Goal: Information Seeking & Learning: Compare options

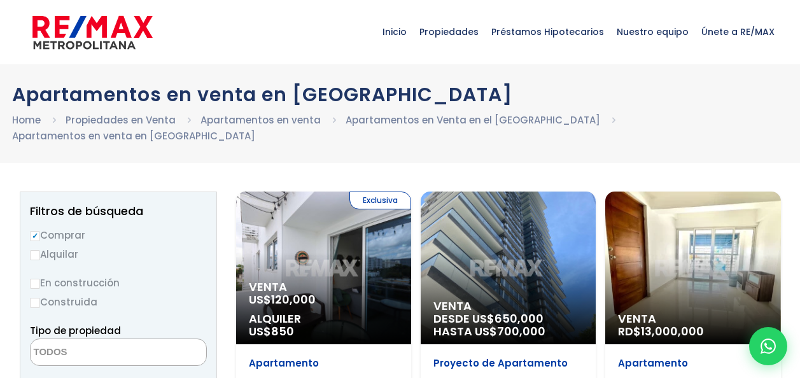
select select
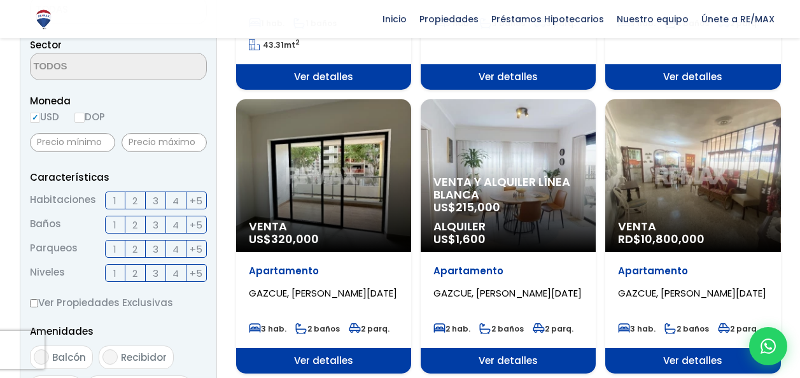
scroll to position [382, 0]
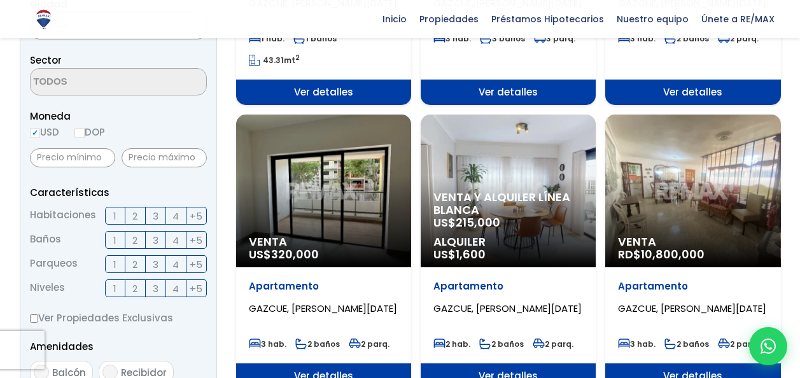
click at [153, 208] on span "3" at bounding box center [156, 216] width 6 height 16
click at [0, 0] on input "3" at bounding box center [0, 0] width 0 height 0
click at [132, 232] on span "2" at bounding box center [134, 240] width 5 height 16
click at [0, 0] on input "2" at bounding box center [0, 0] width 0 height 0
click at [132, 232] on span "2" at bounding box center [134, 240] width 5 height 16
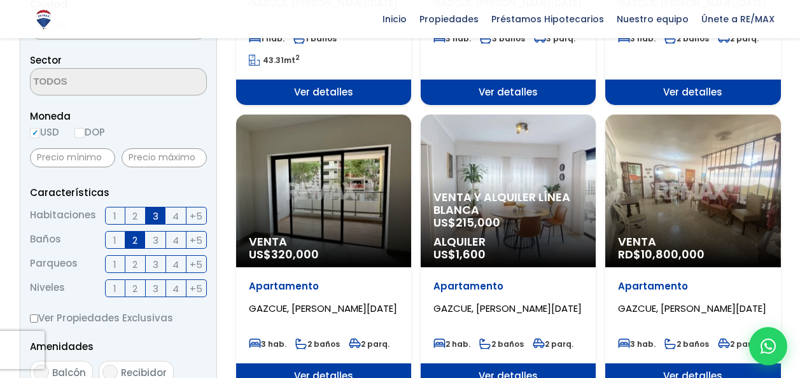
click at [0, 0] on input "2" at bounding box center [0, 0] width 0 height 0
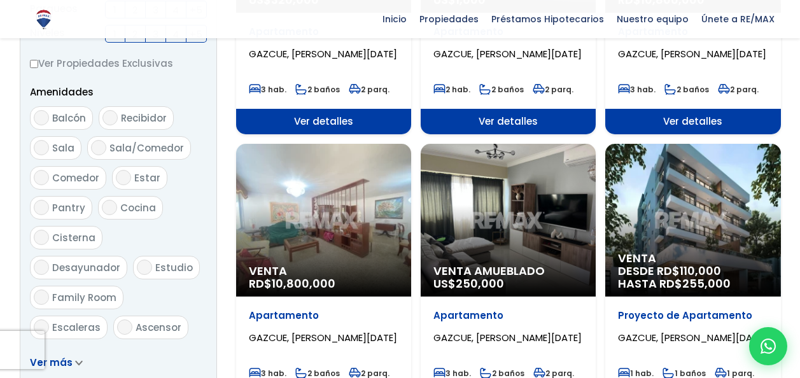
scroll to position [764, 0]
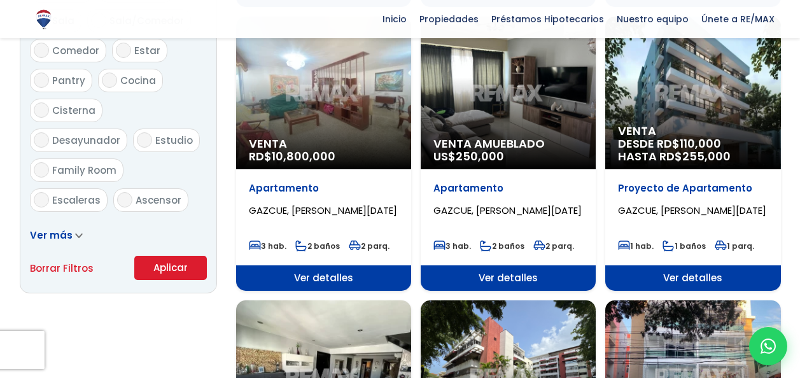
click at [157, 256] on button "Aplicar" at bounding box center [170, 268] width 73 height 24
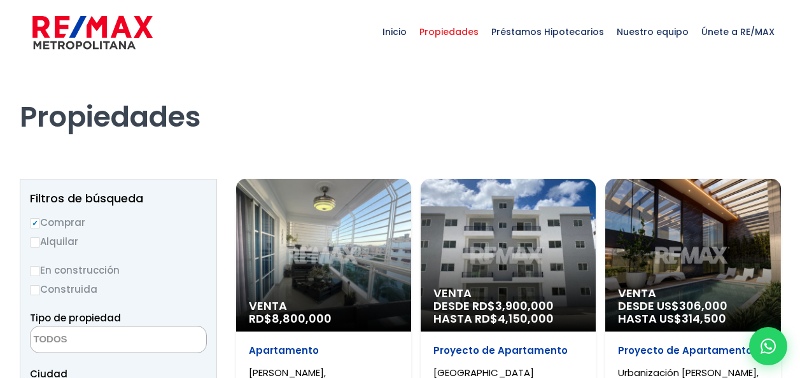
select select
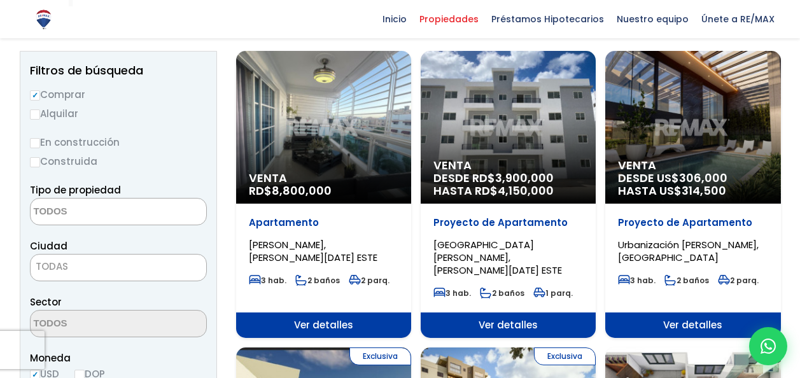
scroll to position [255, 0]
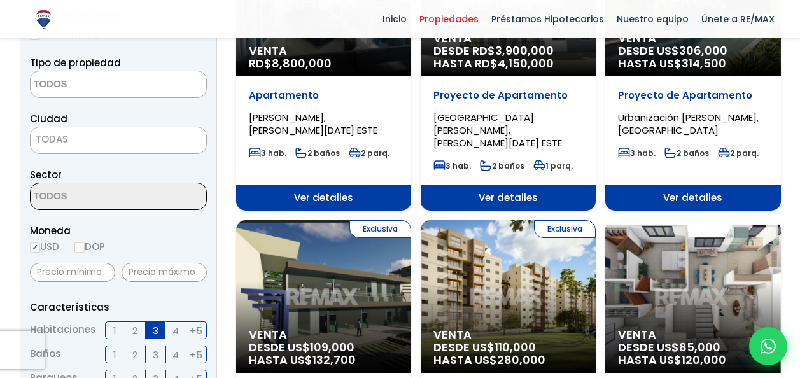
click at [94, 138] on span "TODAS" at bounding box center [119, 140] width 176 height 18
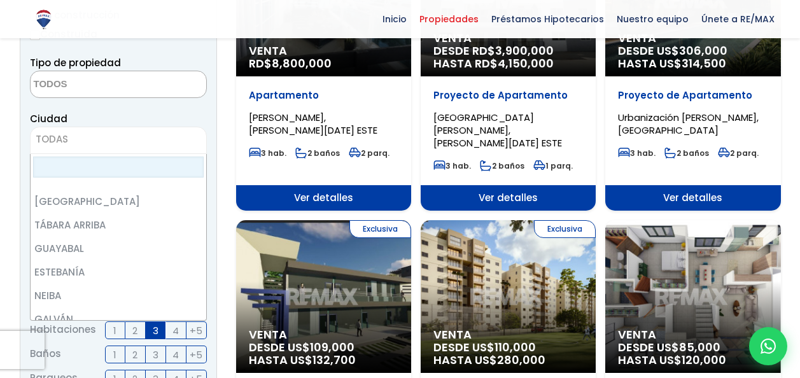
scroll to position [0, 0]
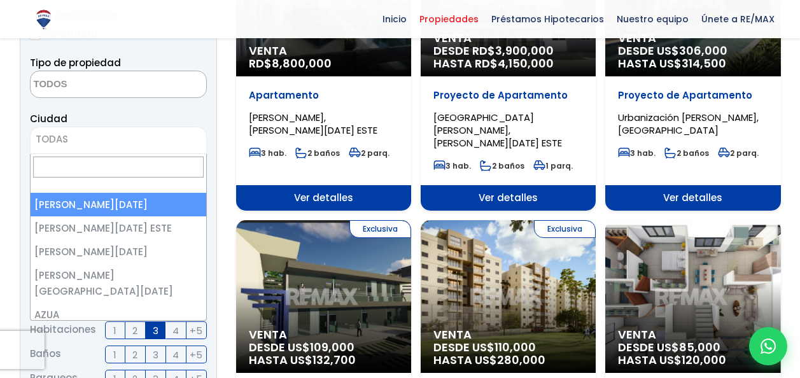
select select "1"
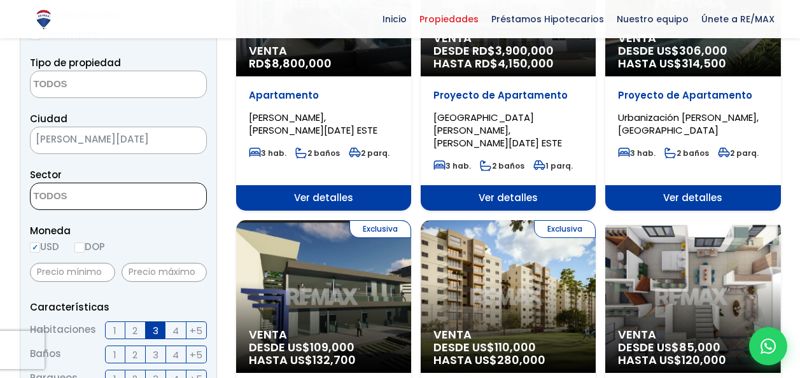
click at [109, 200] on textarea "Search" at bounding box center [93, 196] width 124 height 27
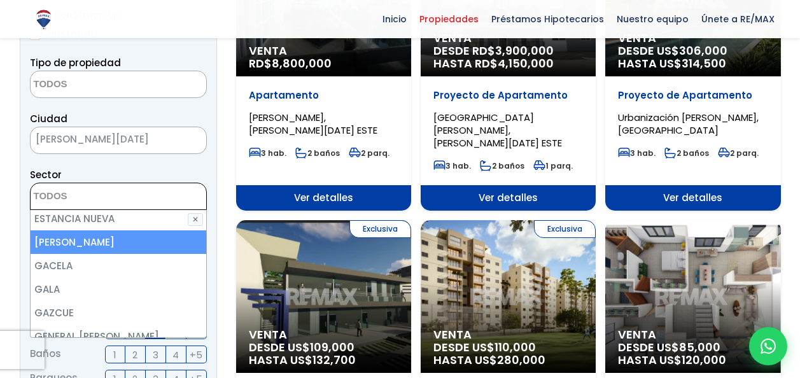
scroll to position [2038, 0]
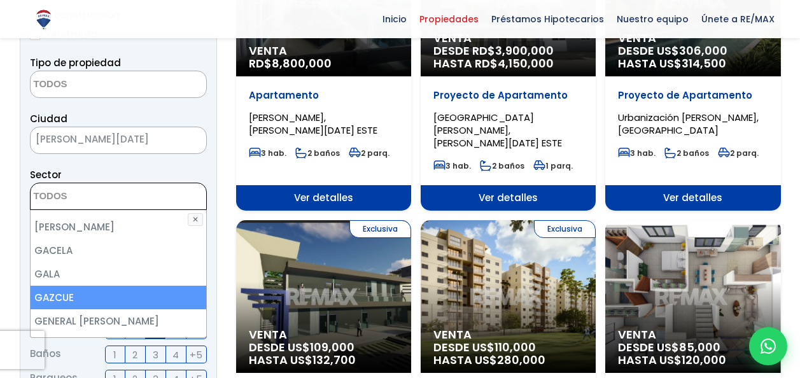
click at [129, 286] on li "GAZCUE" at bounding box center [119, 298] width 176 height 24
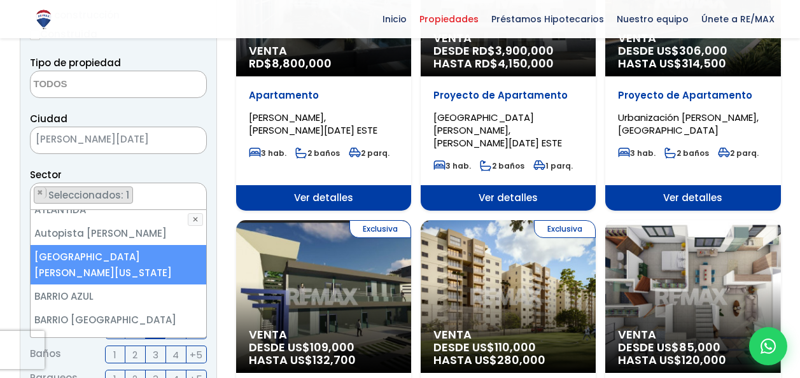
scroll to position [382, 0]
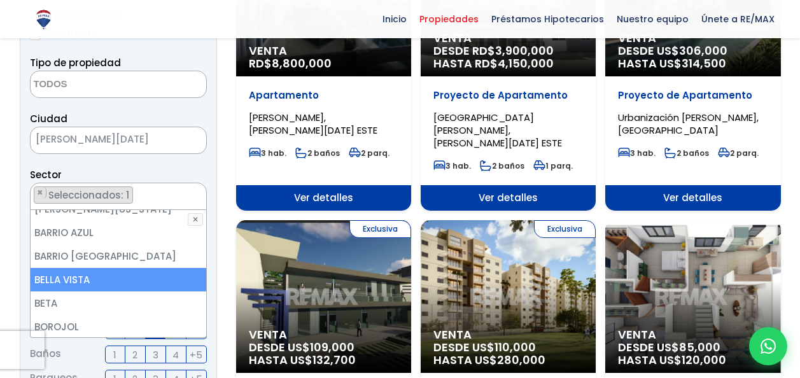
click at [74, 268] on li "BELLA VISTA" at bounding box center [119, 280] width 176 height 24
select select "150"
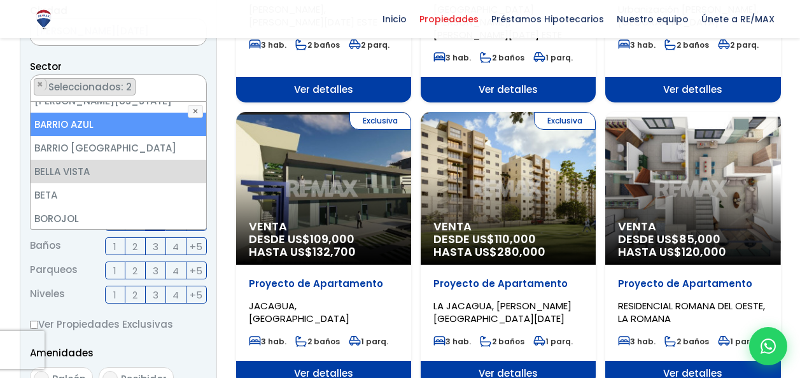
scroll to position [318, 0]
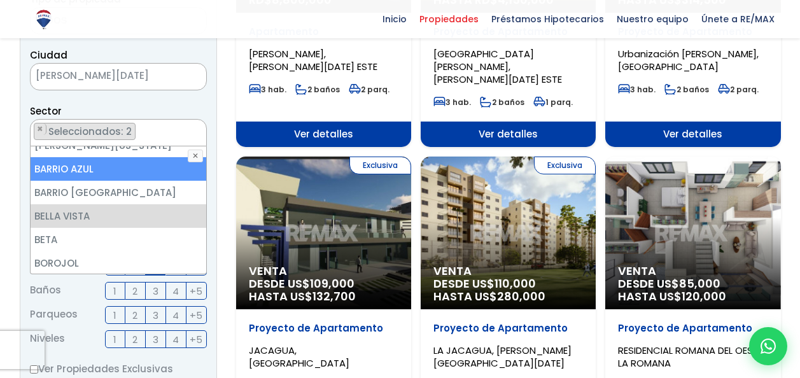
click at [202, 103] on div "Sector 16 DE AGOSTO 24 DE ABRIL 27 DE FEBRERO 30 DE MAYO AESA ALFIMAR ALTOS DE …" at bounding box center [118, 124] width 177 height 43
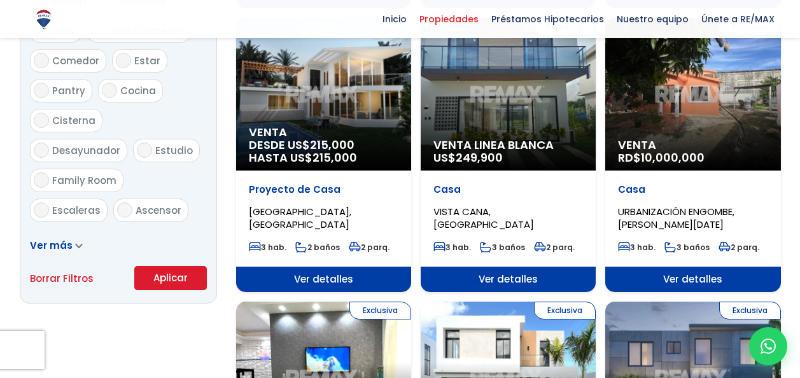
scroll to position [764, 0]
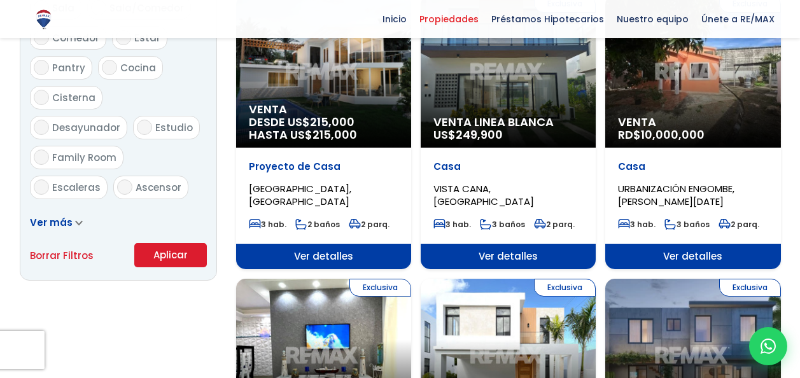
click at [163, 250] on button "Aplicar" at bounding box center [170, 255] width 73 height 24
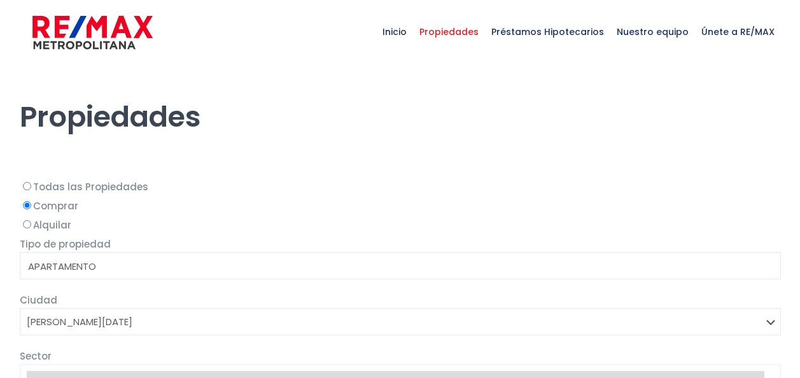
select select
select select "1"
select select
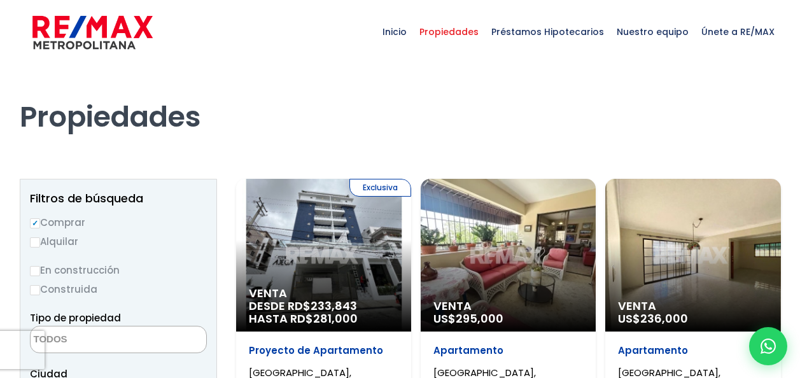
select select "150"
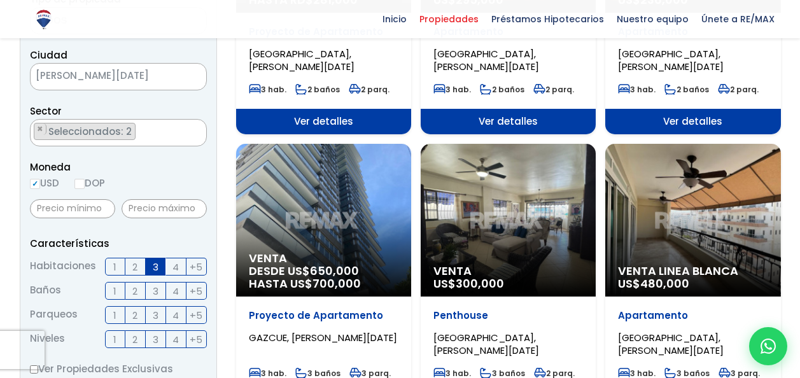
scroll to position [382, 0]
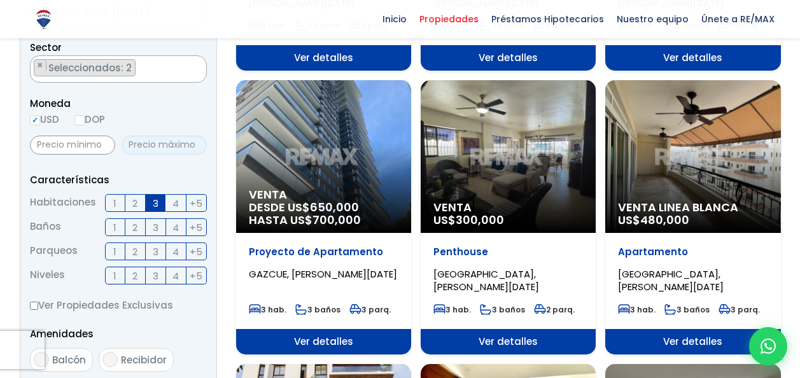
click at [176, 142] on input "text" at bounding box center [164, 145] width 85 height 19
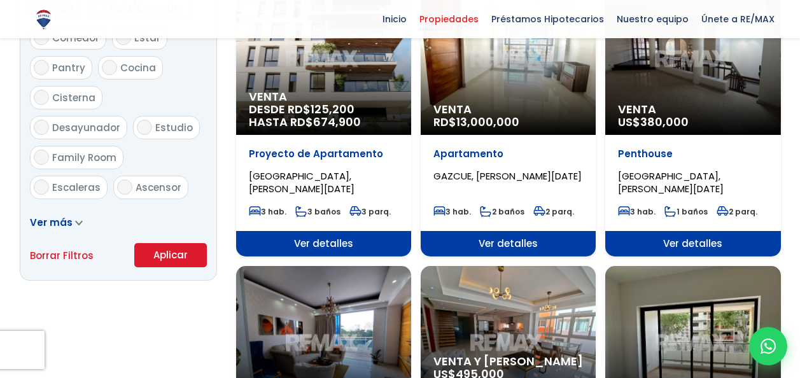
type input "250,000"
click at [171, 256] on button "Aplicar" at bounding box center [170, 255] width 73 height 24
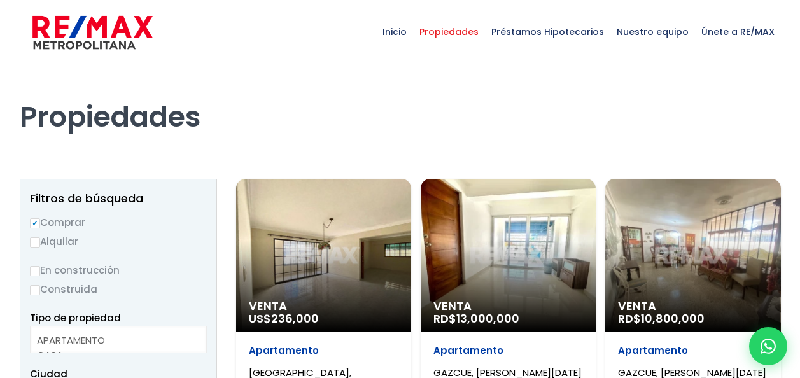
select select
select select "150"
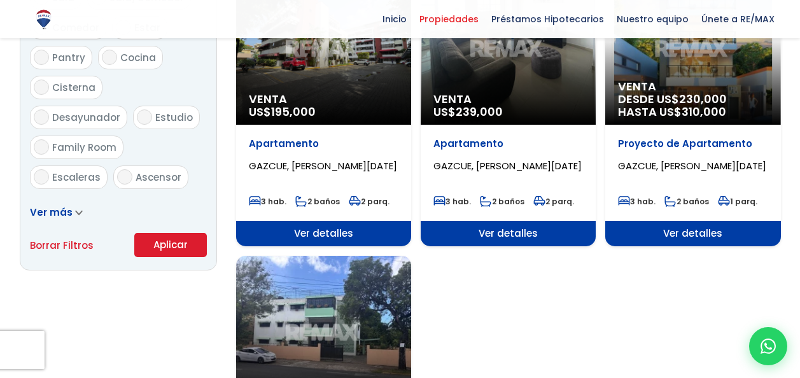
scroll to position [891, 0]
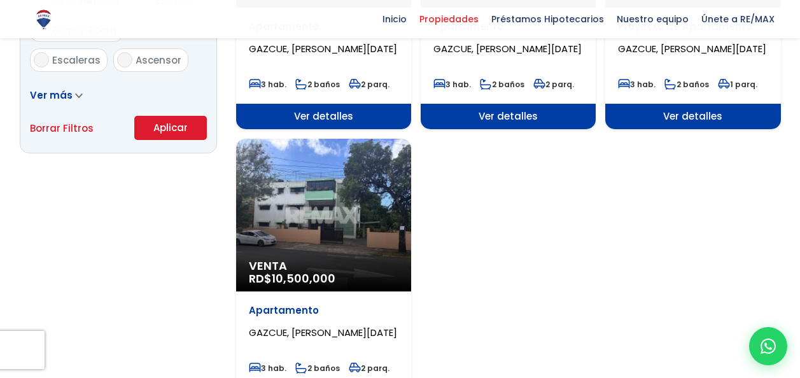
click at [332, 225] on div "Venta RD$ 10,500,000" at bounding box center [323, 215] width 175 height 153
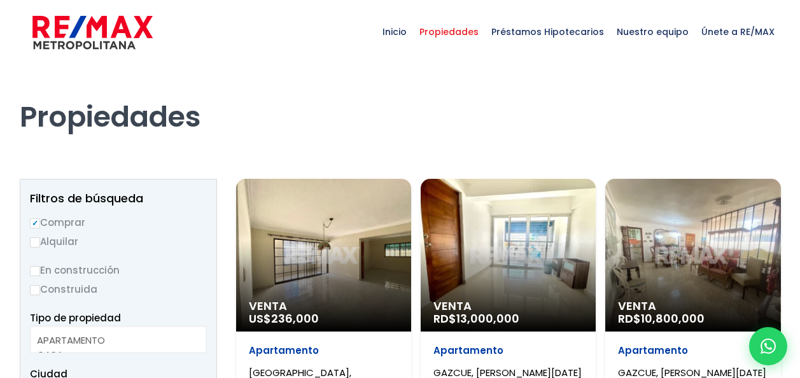
select select
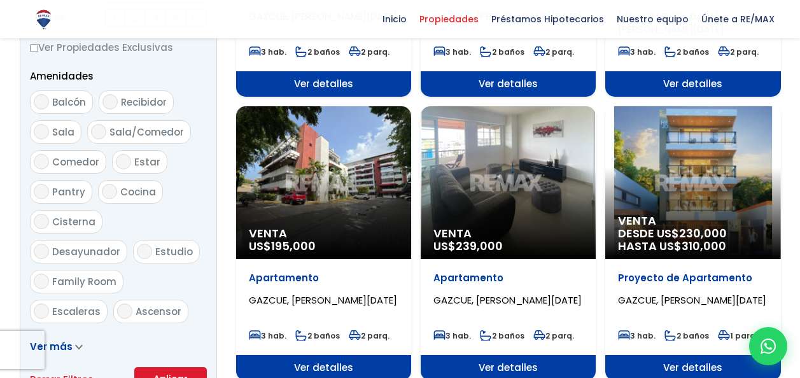
scroll to position [637, 0]
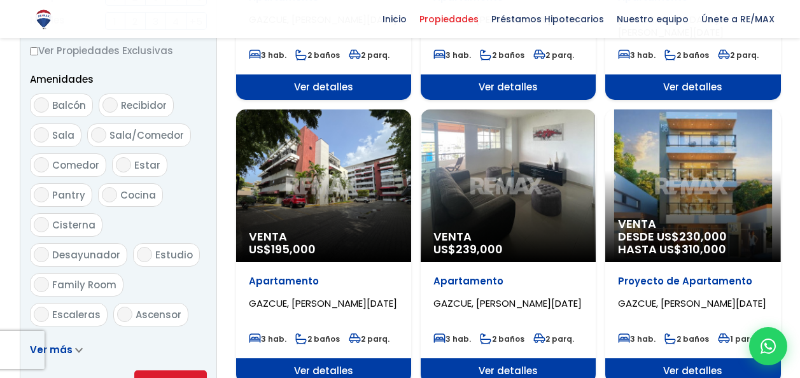
select select "150"
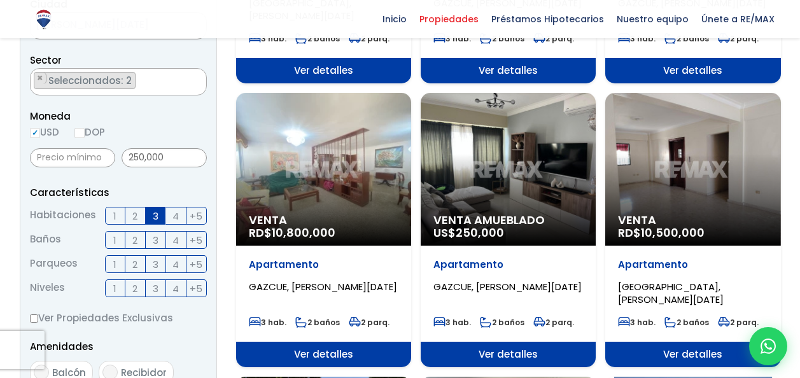
scroll to position [382, 0]
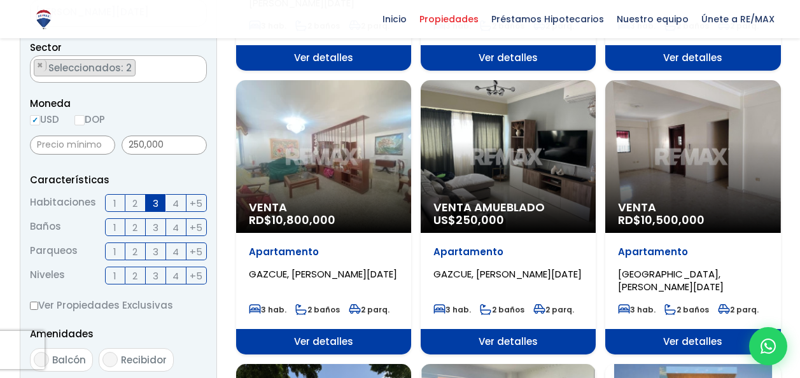
click at [707, 174] on div "Venta RD$ 10,500,000" at bounding box center [693, 156] width 175 height 153
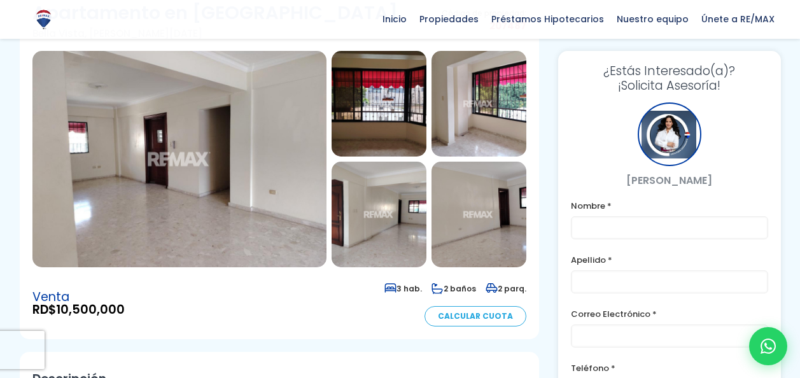
scroll to position [64, 0]
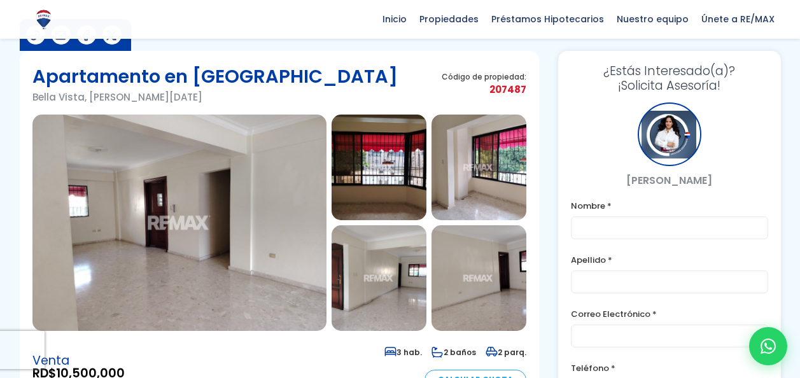
click at [376, 154] on img at bounding box center [379, 168] width 95 height 106
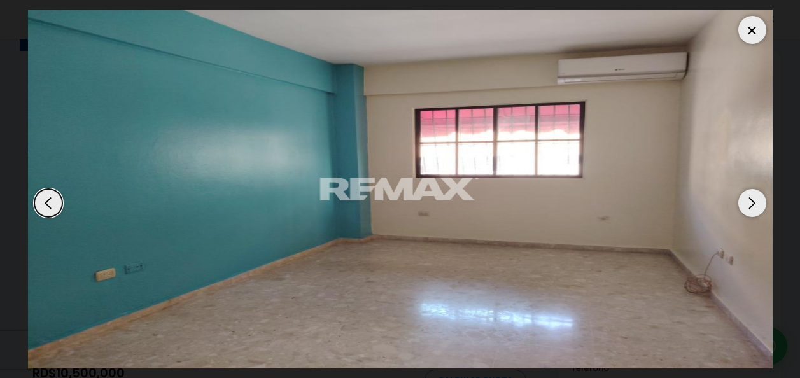
click at [748, 28] on div at bounding box center [753, 30] width 28 height 28
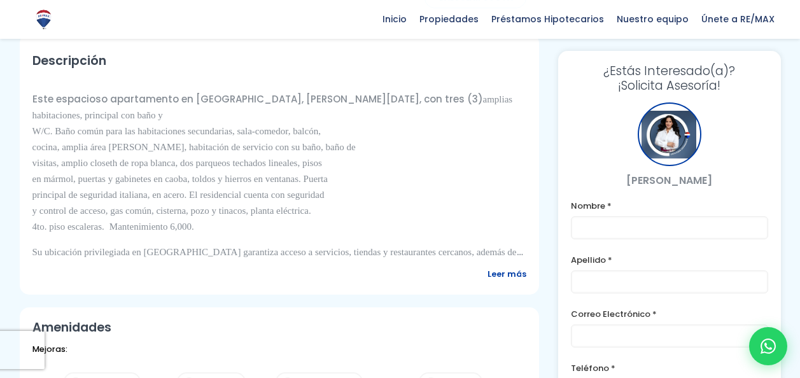
scroll to position [255, 0]
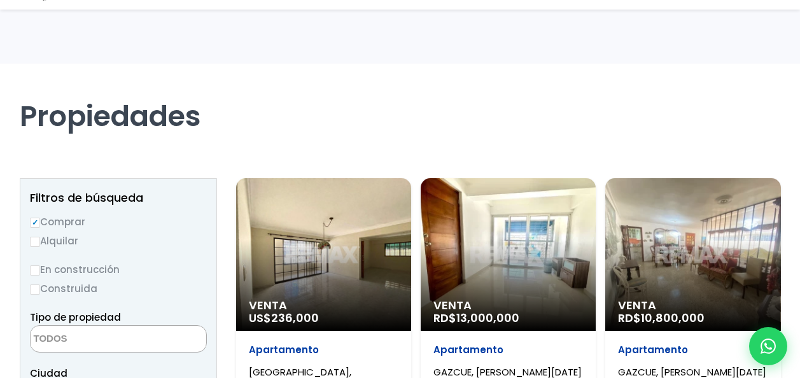
select select
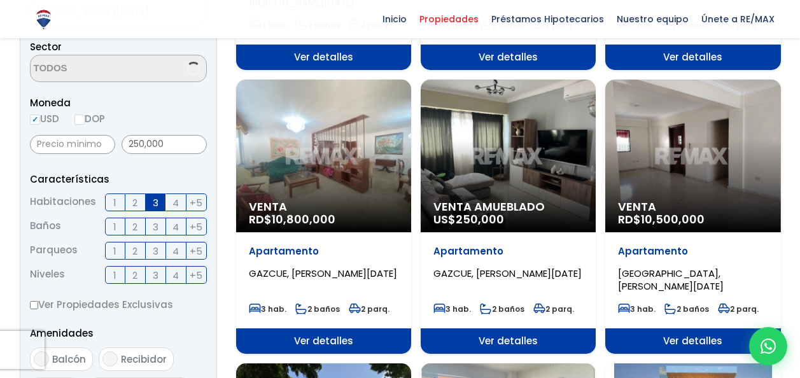
scroll to position [382, 0]
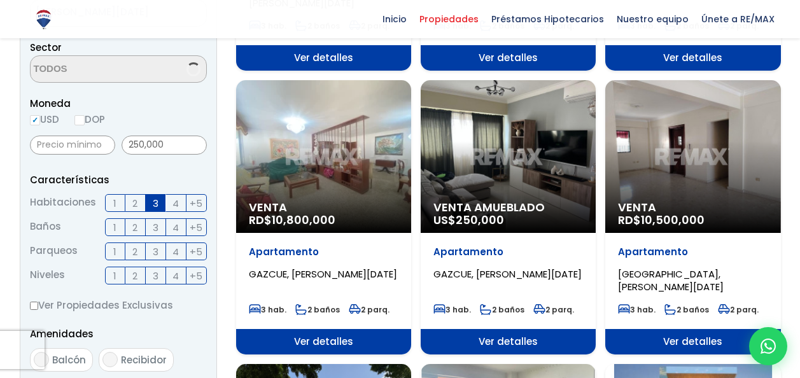
select select "150"
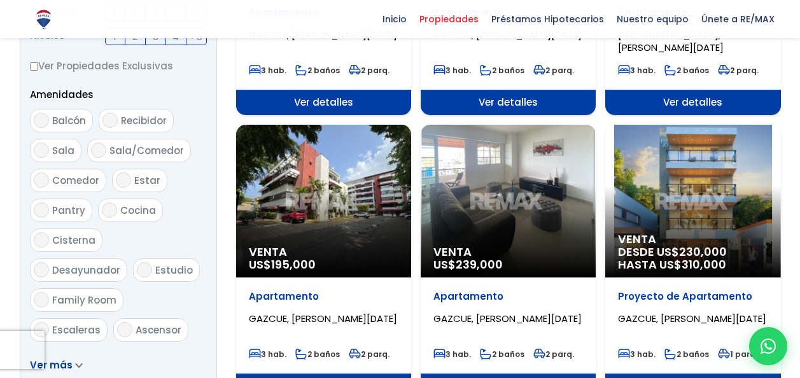
scroll to position [637, 0]
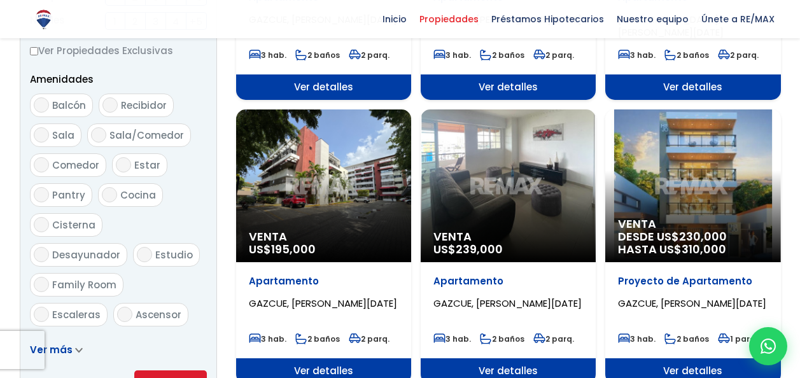
click at [311, 181] on div "Venta US$ 195,000" at bounding box center [323, 186] width 175 height 153
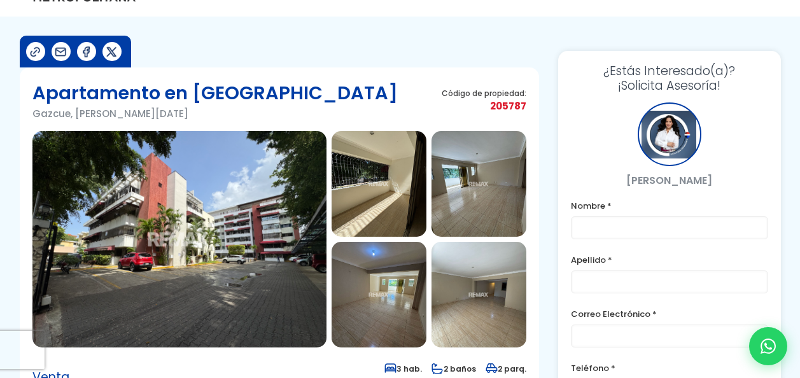
scroll to position [64, 0]
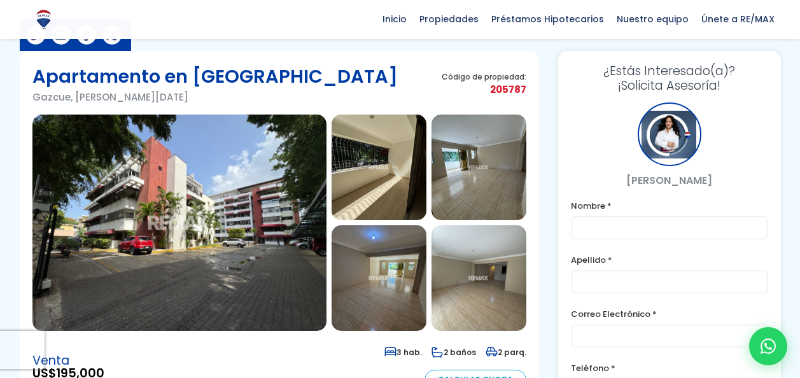
click at [241, 206] on img at bounding box center [179, 223] width 294 height 217
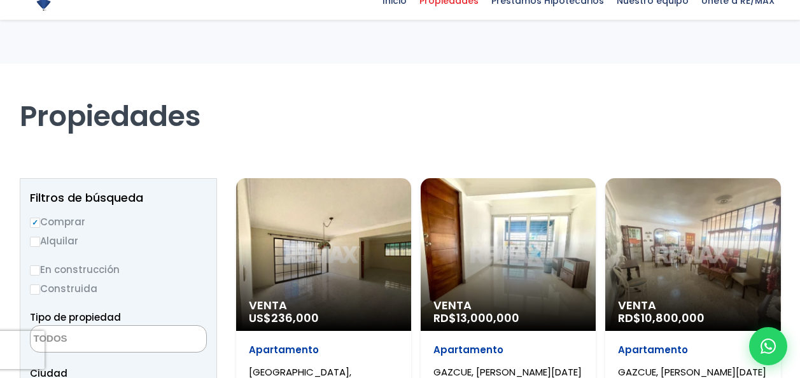
select select
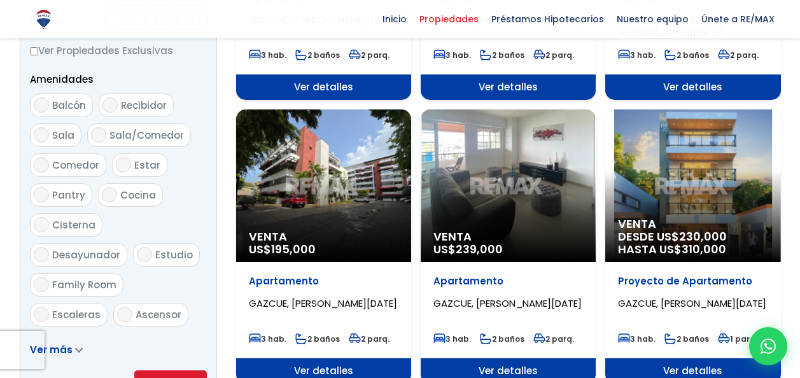
scroll to position [1274, 0]
select select "150"
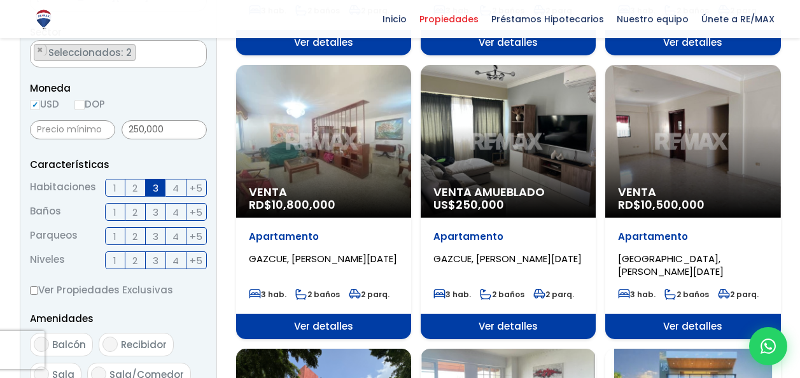
scroll to position [382, 0]
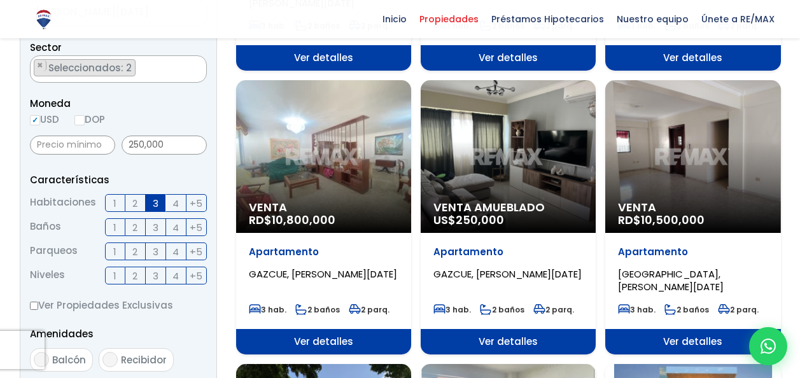
click at [317, 174] on div "Venta RD$ 10,800,000" at bounding box center [323, 156] width 175 height 153
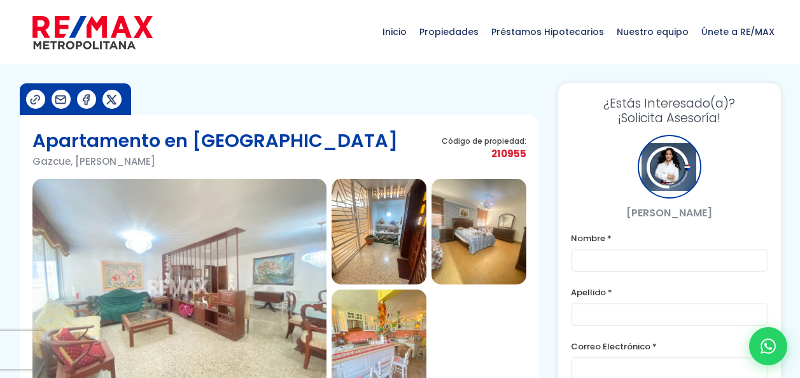
click at [220, 220] on img at bounding box center [179, 287] width 294 height 217
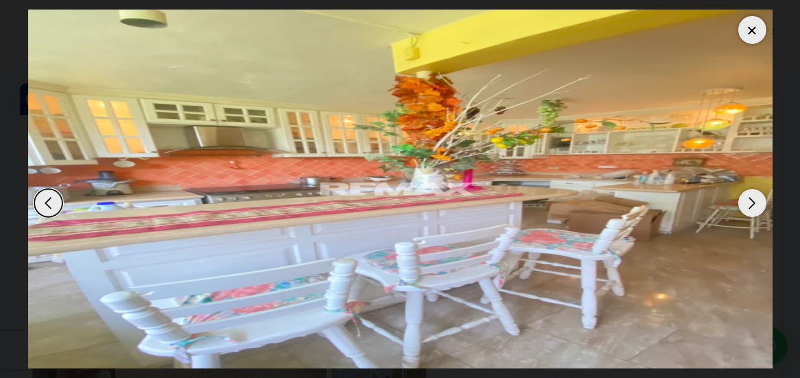
click at [746, 35] on div at bounding box center [753, 30] width 28 height 28
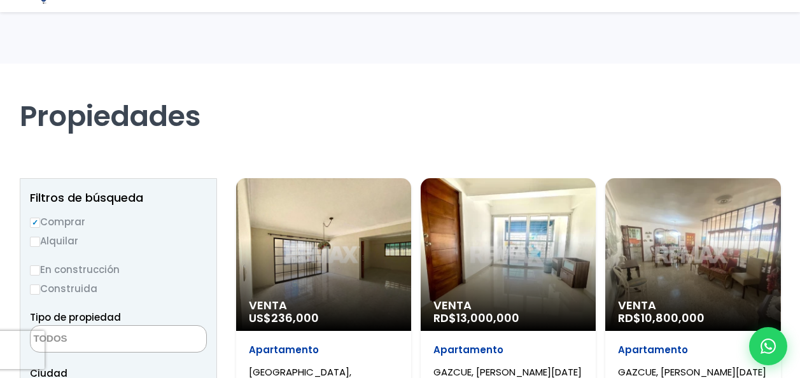
select select
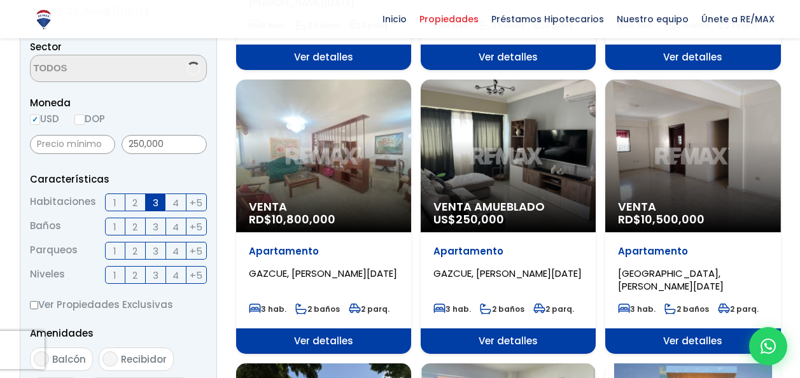
scroll to position [382, 0]
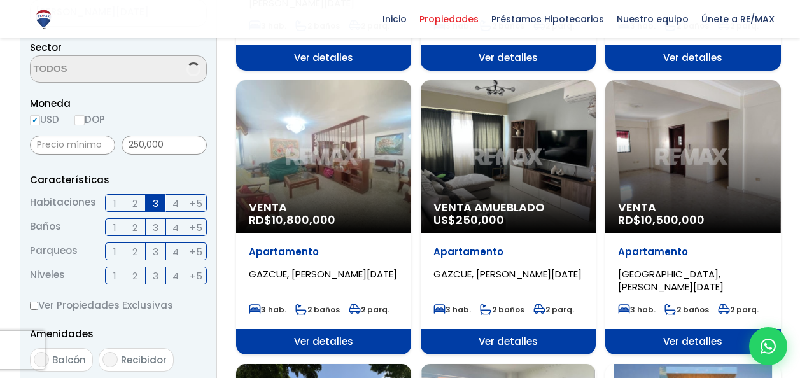
select select "150"
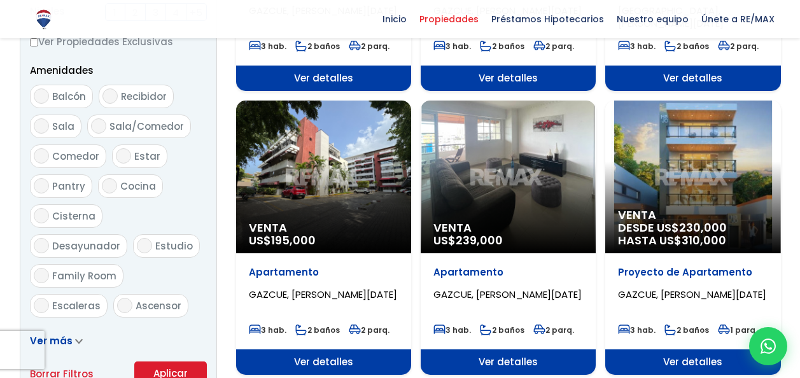
scroll to position [637, 0]
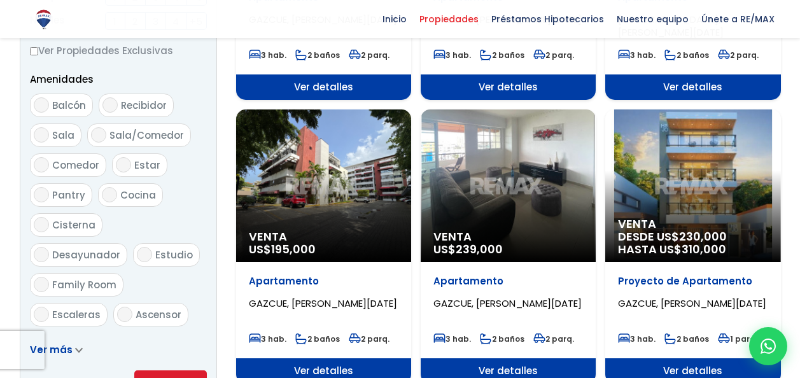
click at [502, 175] on div "Venta US$ 239,000" at bounding box center [508, 186] width 175 height 153
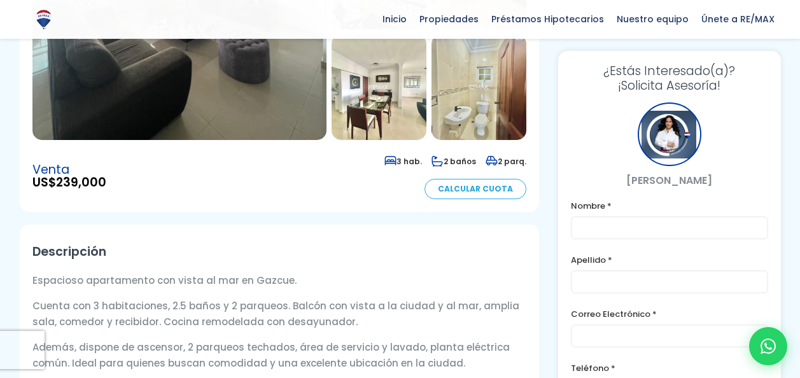
scroll to position [64, 0]
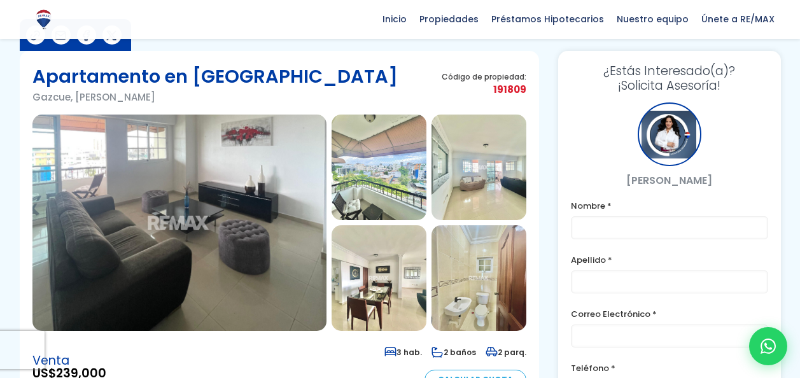
click at [229, 171] on img at bounding box center [179, 223] width 294 height 217
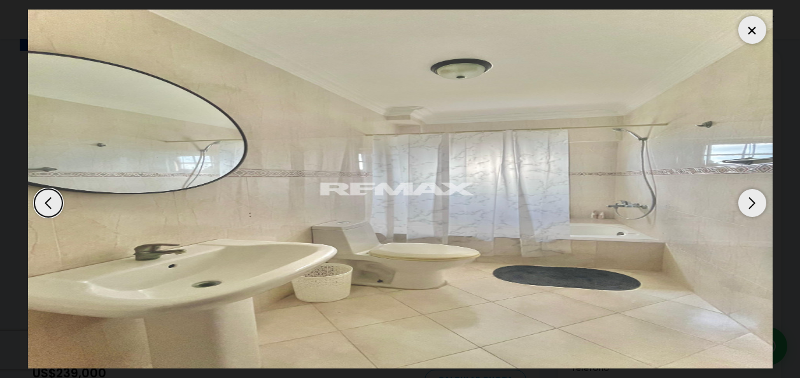
click at [756, 27] on div at bounding box center [753, 30] width 28 height 28
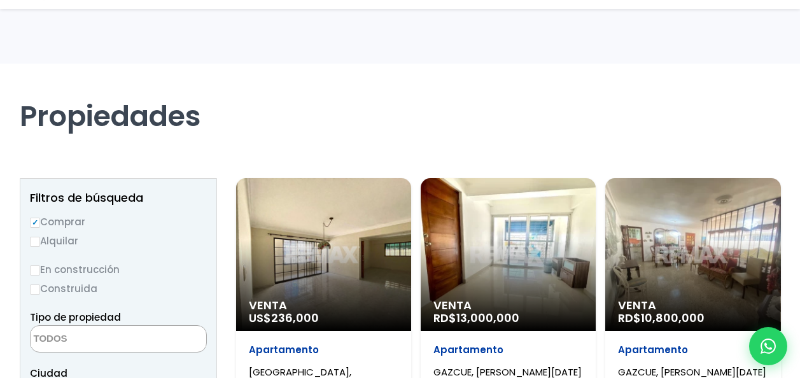
select select
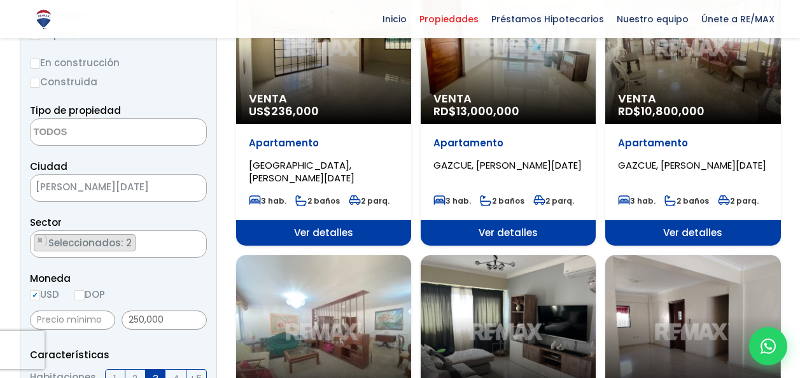
scroll to position [192, 0]
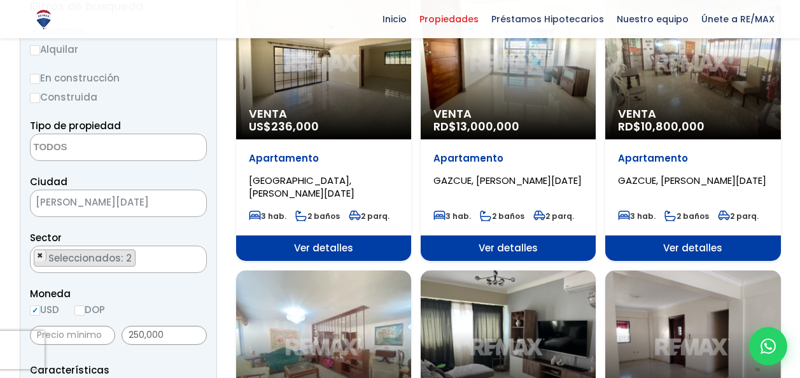
click at [41, 257] on span "×" at bounding box center [40, 255] width 6 height 11
select select "206"
click at [42, 253] on span "×" at bounding box center [40, 255] width 6 height 11
click at [118, 261] on textarea "Search" at bounding box center [93, 259] width 124 height 27
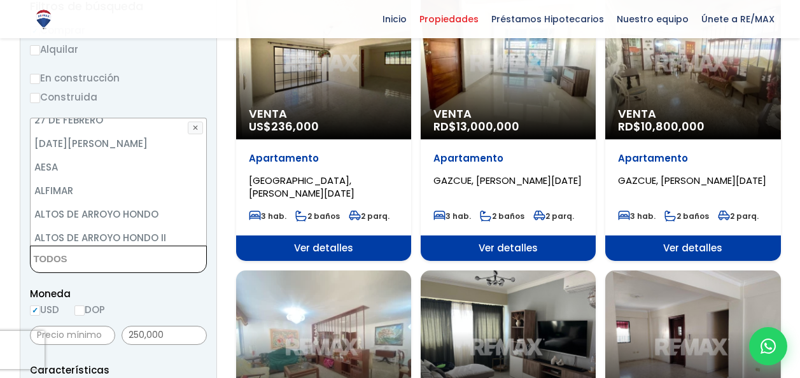
scroll to position [127, 0]
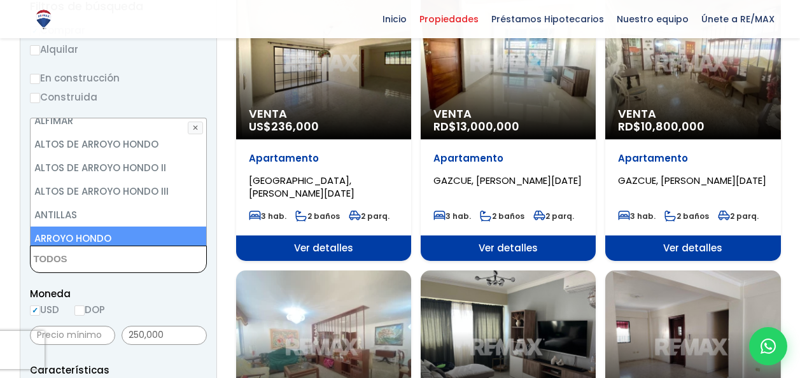
click at [106, 235] on li "ARROYO HONDO" at bounding box center [119, 239] width 176 height 24
select select "98"
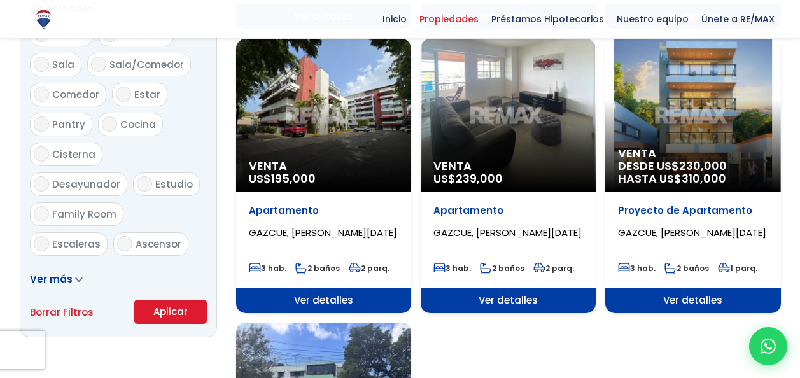
scroll to position [765, 0]
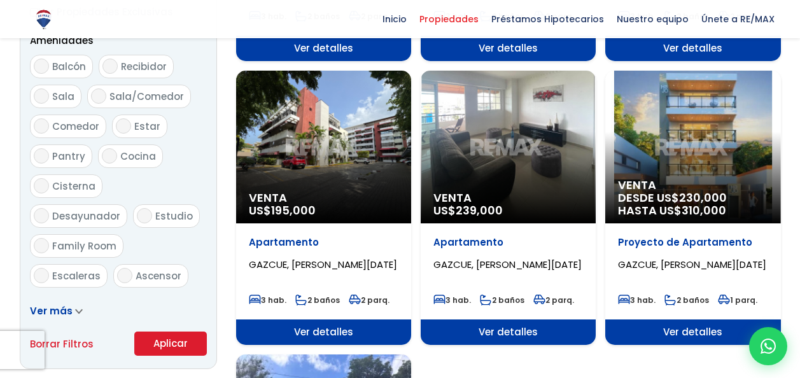
scroll to position [860, 0]
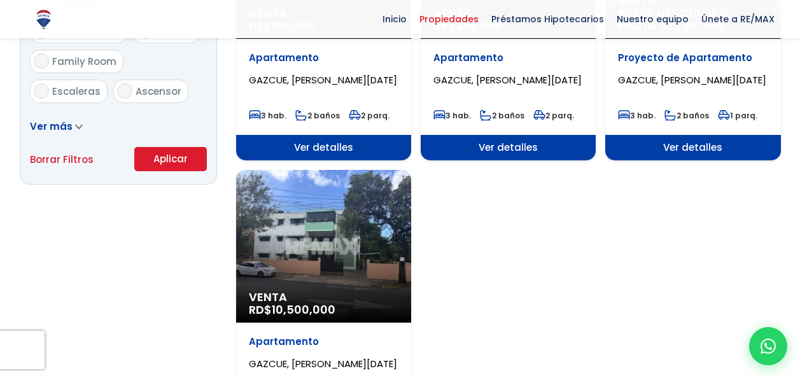
click at [173, 161] on button "Aplicar" at bounding box center [170, 159] width 73 height 24
click at [178, 159] on button "Aplicar" at bounding box center [170, 159] width 73 height 24
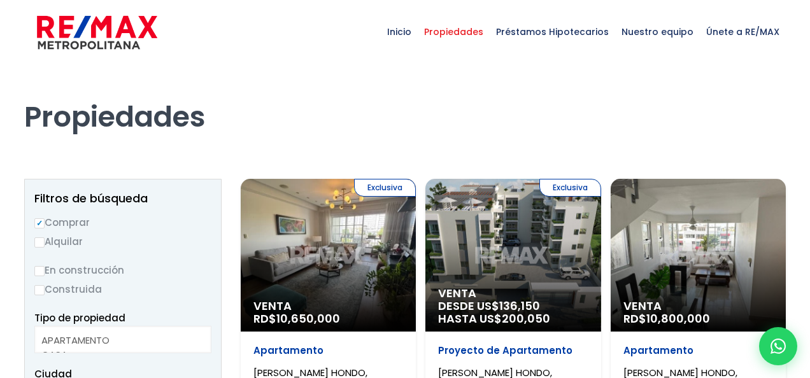
select select
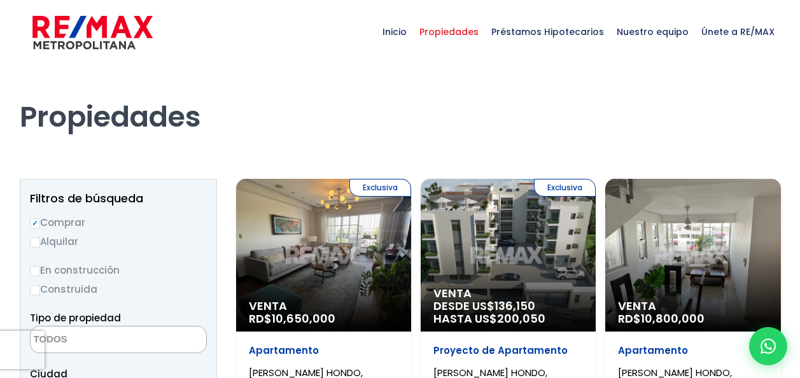
scroll to position [146, 0]
select select "98"
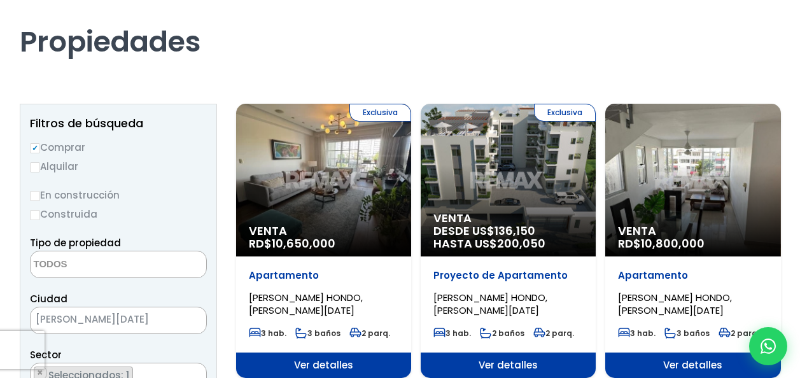
scroll to position [64, 0]
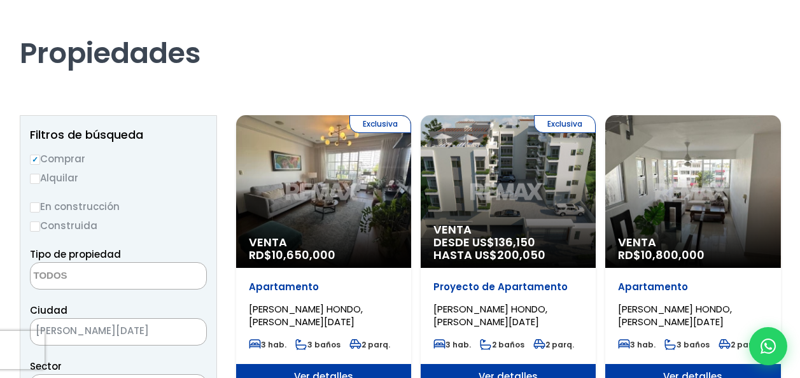
click at [683, 155] on div "Venta RD$ 10,800,000" at bounding box center [693, 191] width 175 height 153
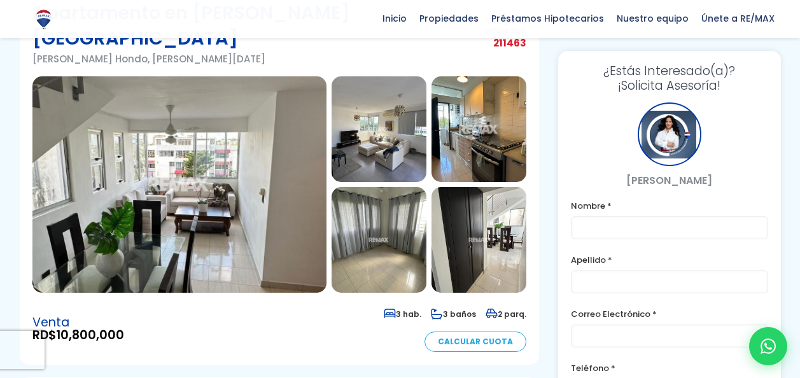
scroll to position [191, 0]
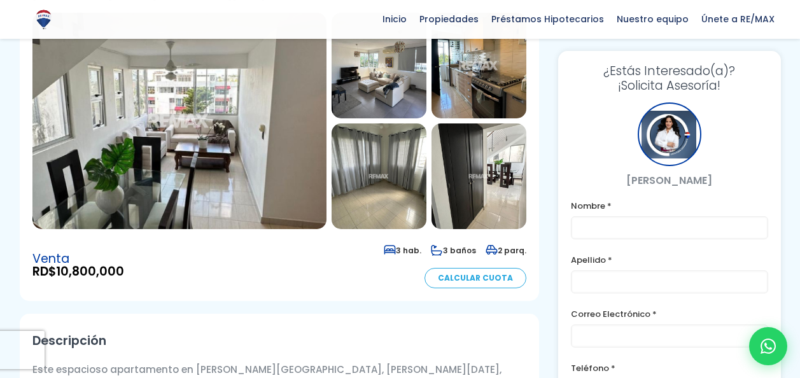
click at [189, 123] on img at bounding box center [179, 121] width 294 height 217
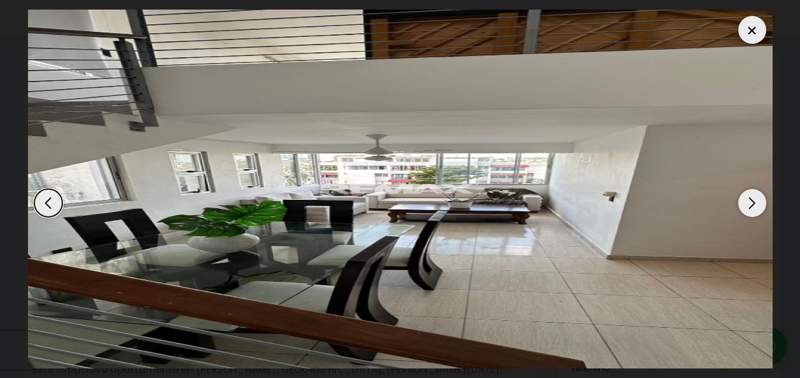
click at [751, 201] on div "Next slide" at bounding box center [753, 203] width 28 height 28
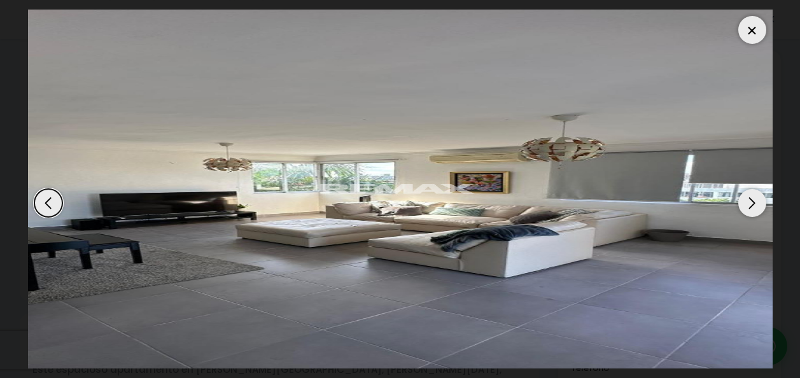
click at [751, 201] on div "Next slide" at bounding box center [753, 203] width 28 height 28
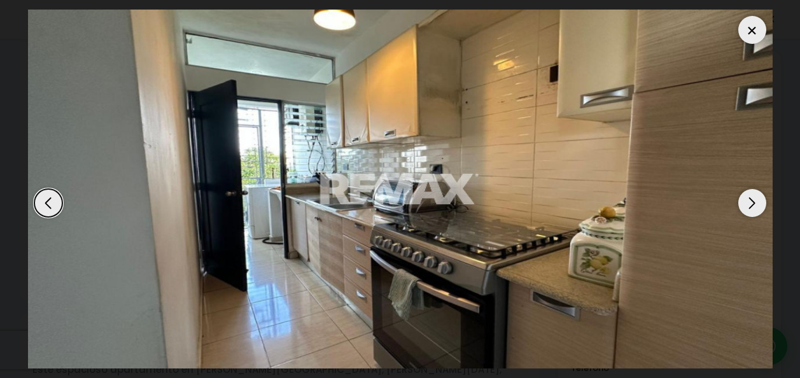
click at [748, 32] on div at bounding box center [753, 30] width 28 height 28
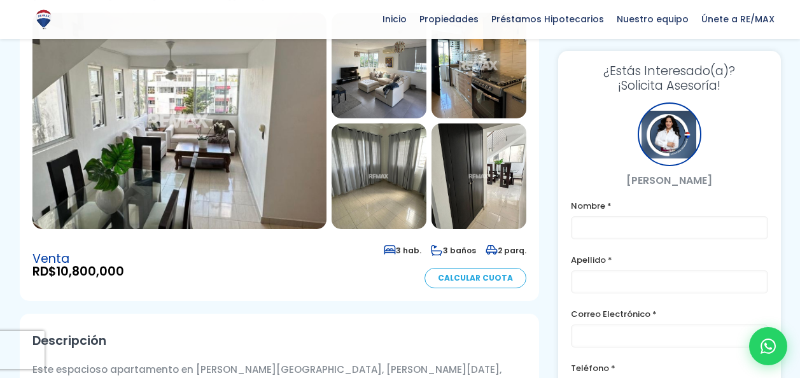
scroll to position [64, 0]
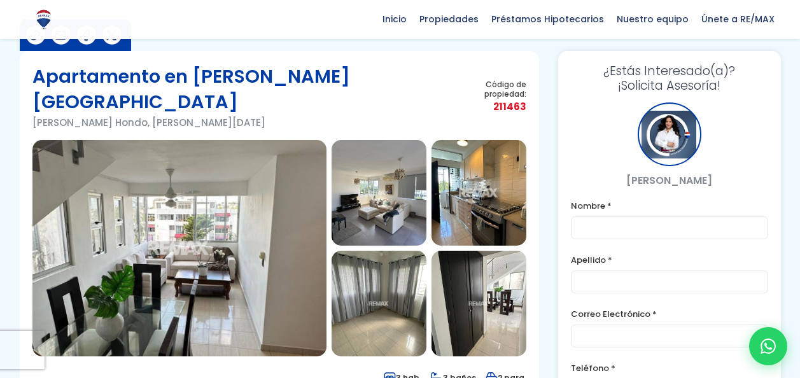
click at [385, 180] on img at bounding box center [379, 193] width 95 height 106
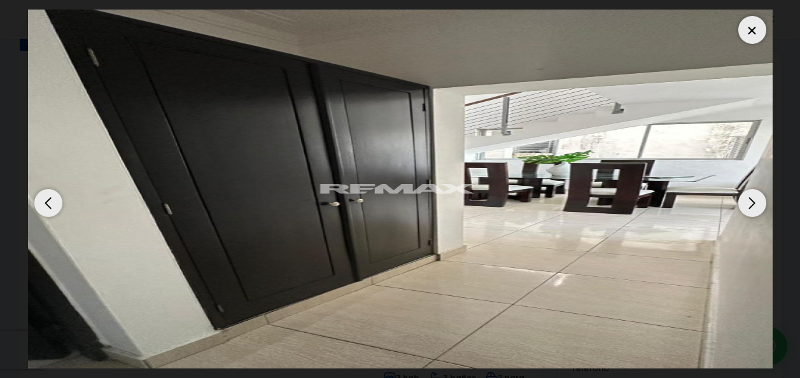
click at [749, 24] on div at bounding box center [753, 30] width 28 height 28
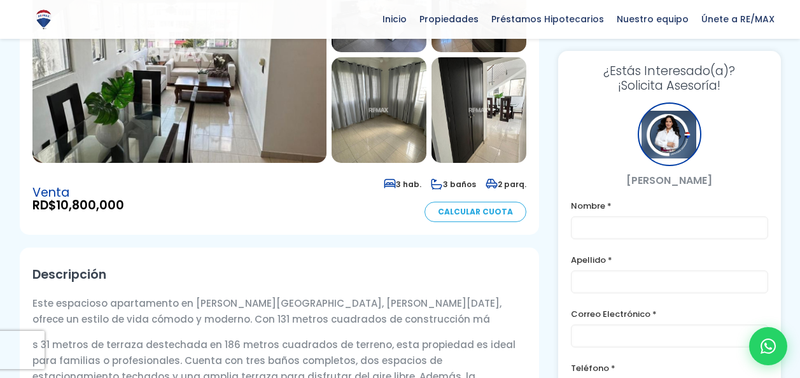
scroll to position [255, 0]
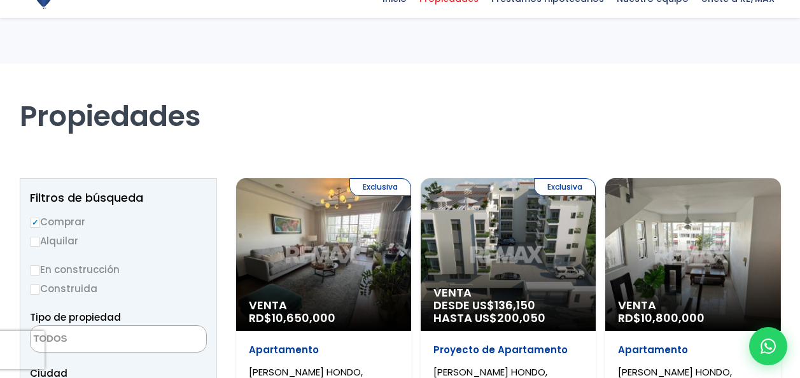
select select
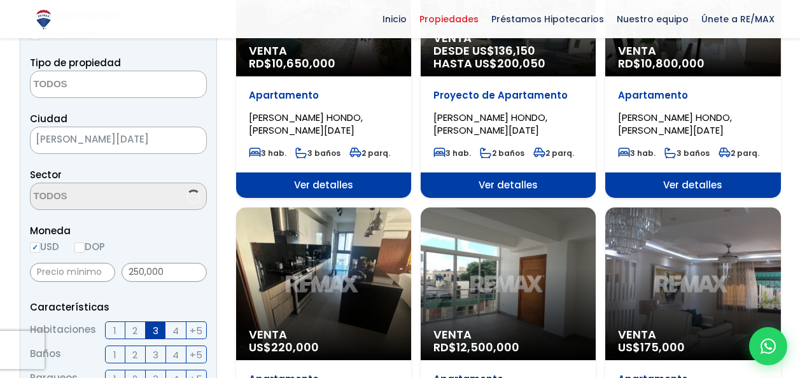
scroll to position [146, 0]
select select "98"
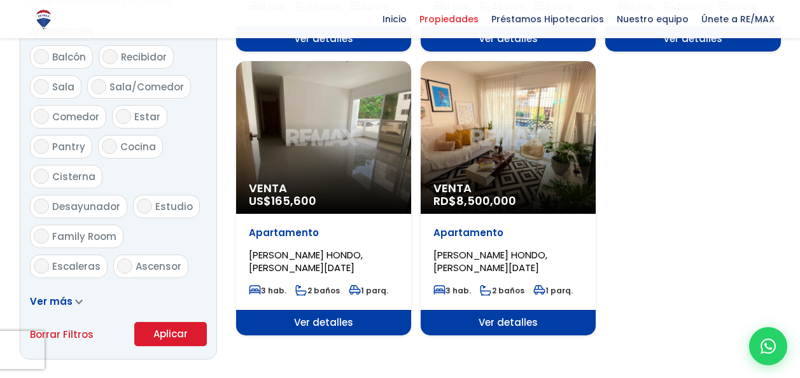
scroll to position [700, 0]
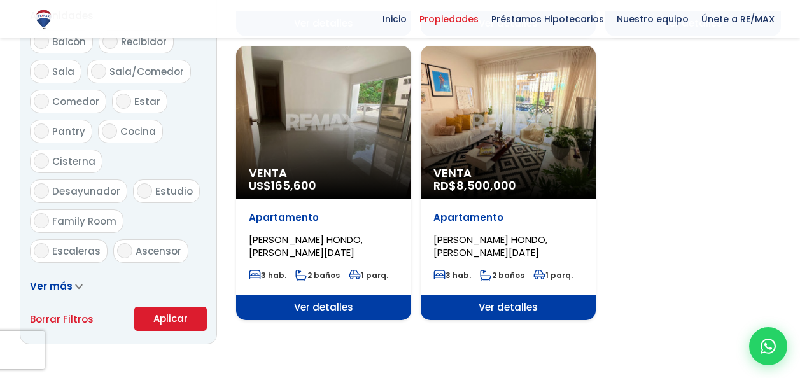
click at [75, 287] on icon at bounding box center [79, 287] width 8 height 6
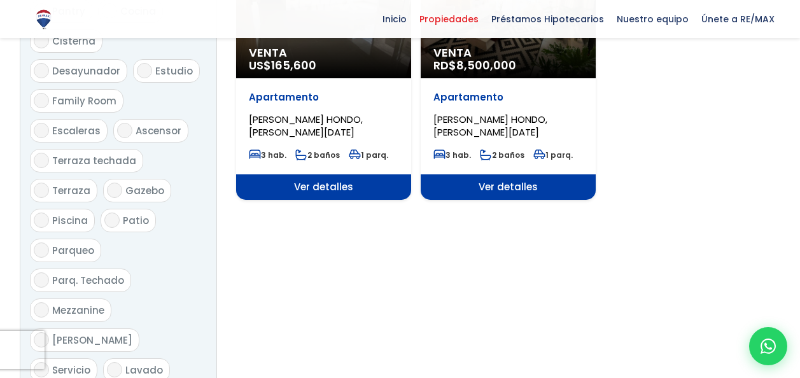
scroll to position [828, 0]
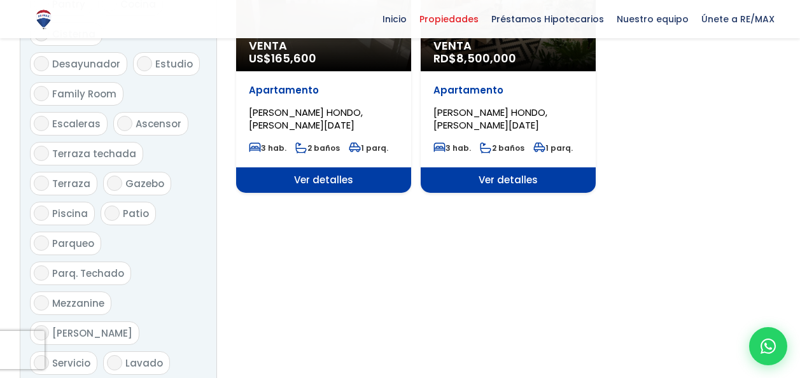
click at [43, 206] on input "Piscina" at bounding box center [41, 213] width 15 height 15
checkbox input "true"
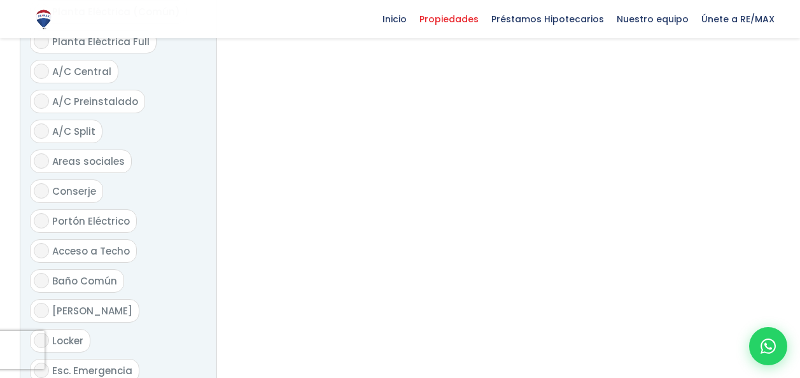
scroll to position [1465, 0]
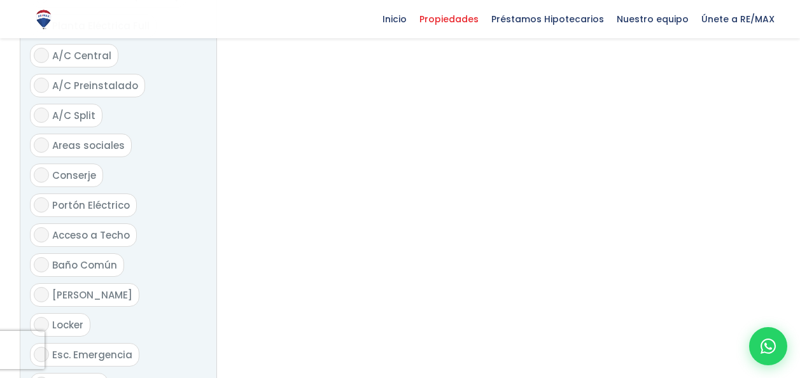
click at [44, 377] on input "Gimnasio" at bounding box center [41, 384] width 15 height 15
checkbox input "true"
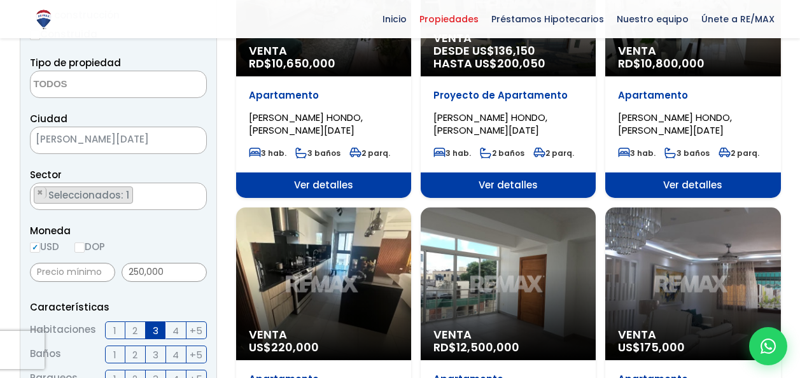
scroll to position [318, 0]
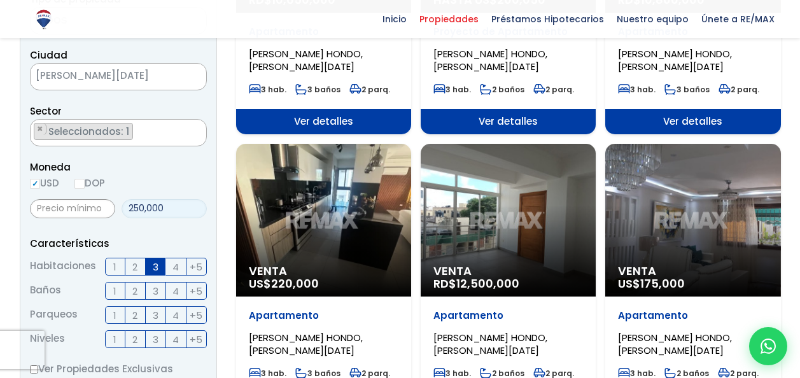
click at [178, 204] on input "250,000" at bounding box center [164, 208] width 85 height 19
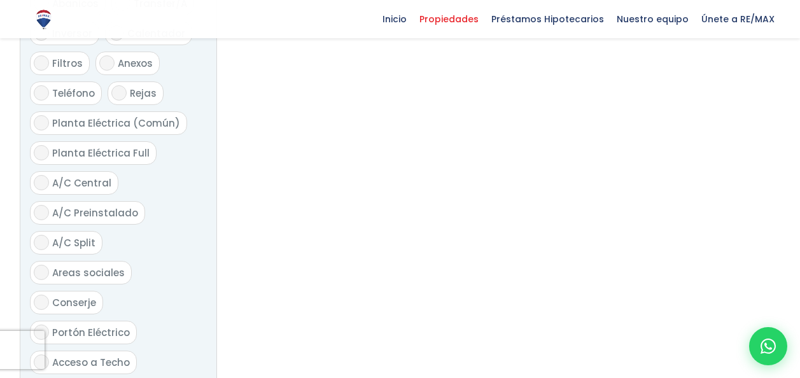
scroll to position [1656, 0]
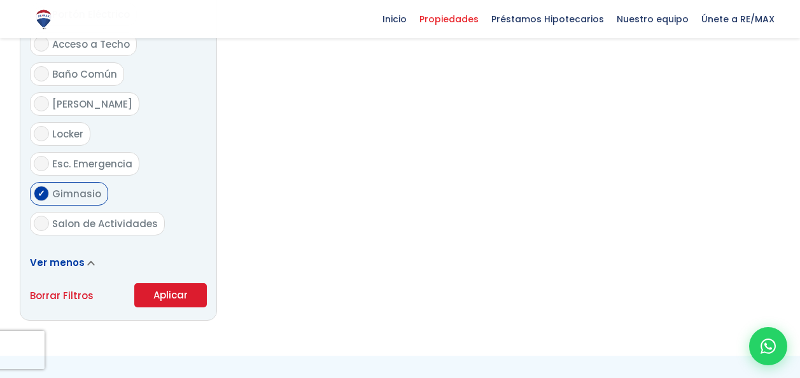
click at [174, 283] on button "Aplicar" at bounding box center [170, 295] width 73 height 24
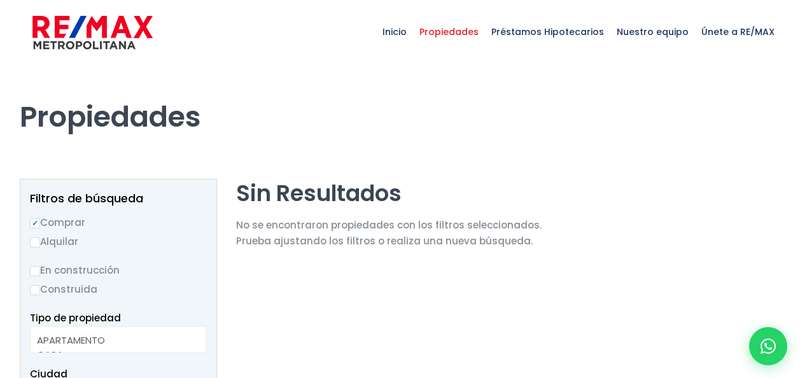
select select
select select "98"
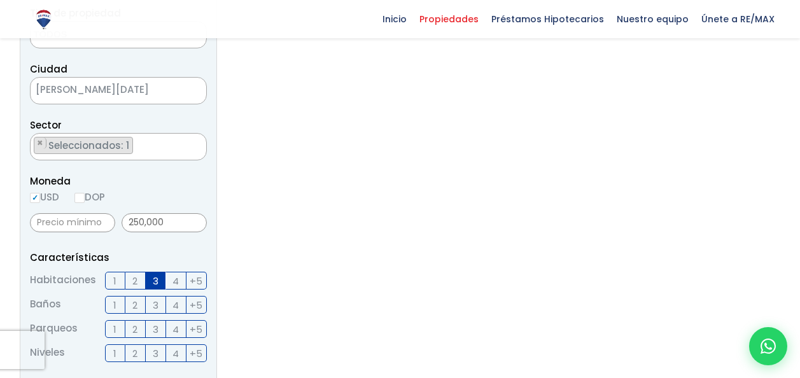
scroll to position [318, 0]
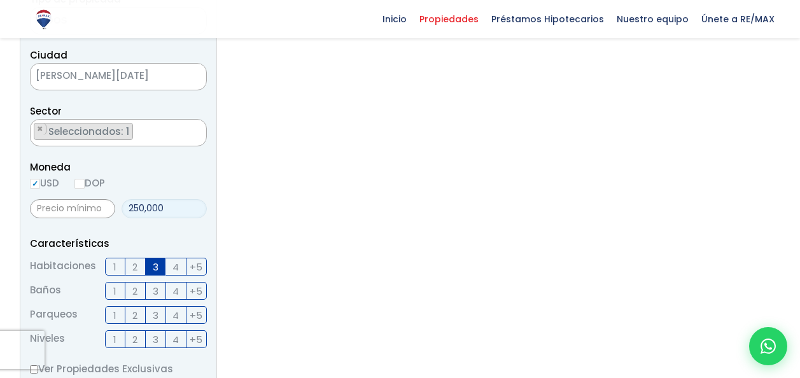
click at [183, 207] on input "250,000" at bounding box center [164, 208] width 85 height 19
type input "2"
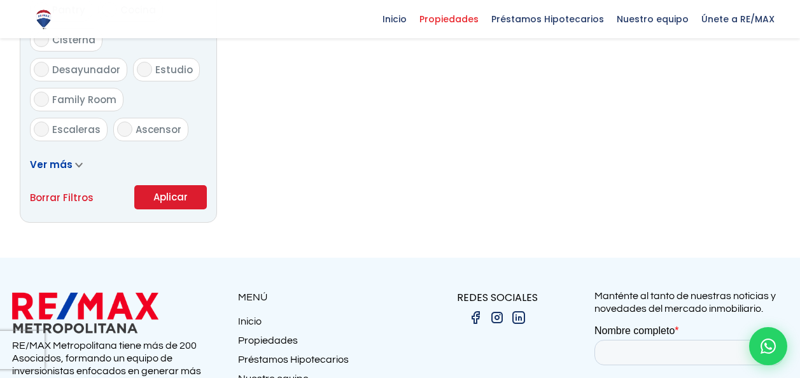
scroll to position [955, 0]
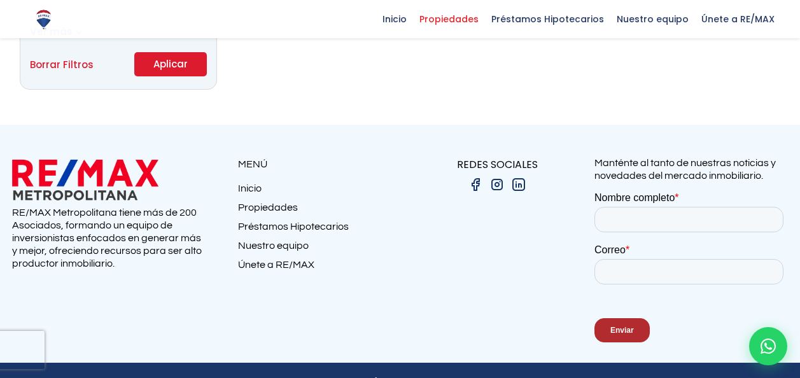
type input "0"
click at [170, 62] on button "Aplicar" at bounding box center [170, 64] width 73 height 24
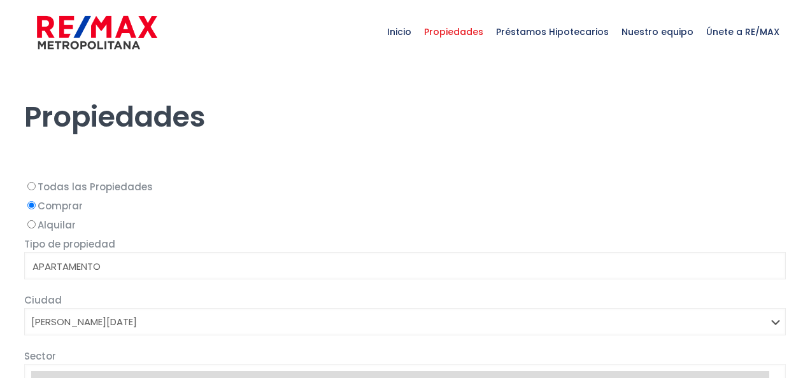
select select
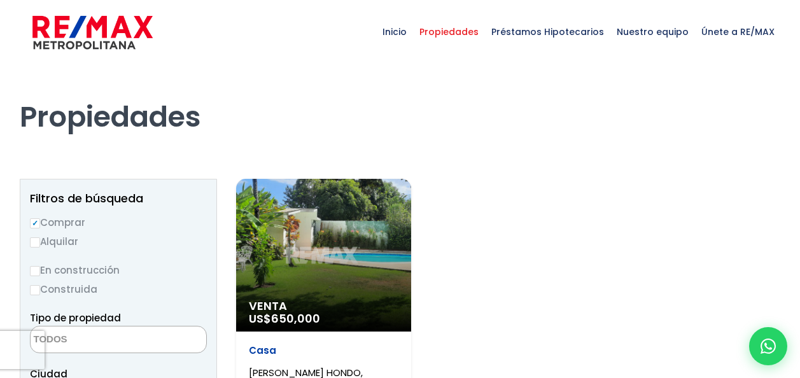
select select "98"
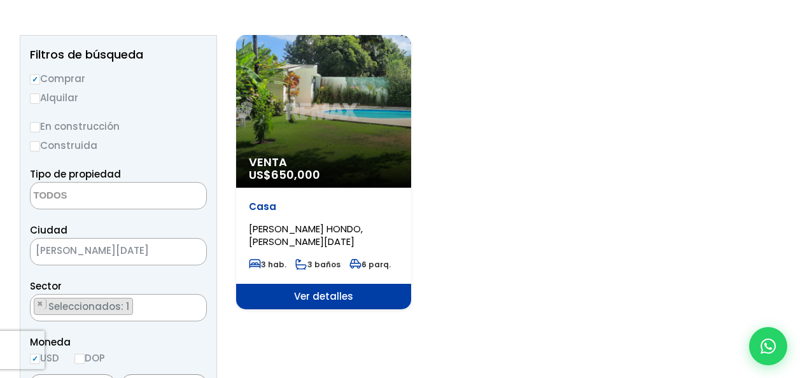
scroll to position [255, 0]
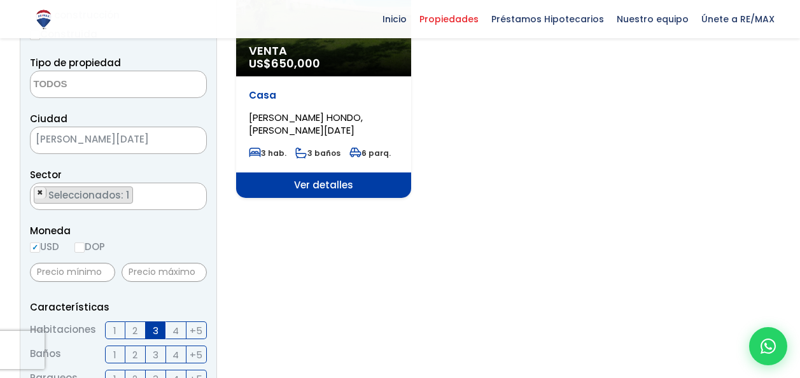
click at [39, 190] on span "×" at bounding box center [40, 192] width 6 height 11
select select
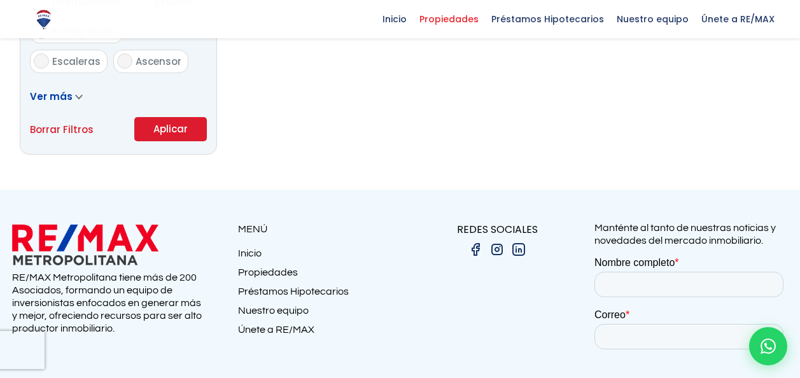
scroll to position [891, 0]
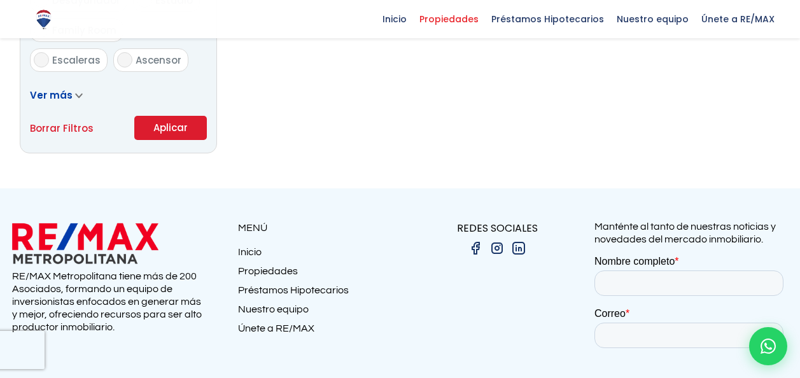
click at [169, 124] on button "Aplicar" at bounding box center [170, 128] width 73 height 24
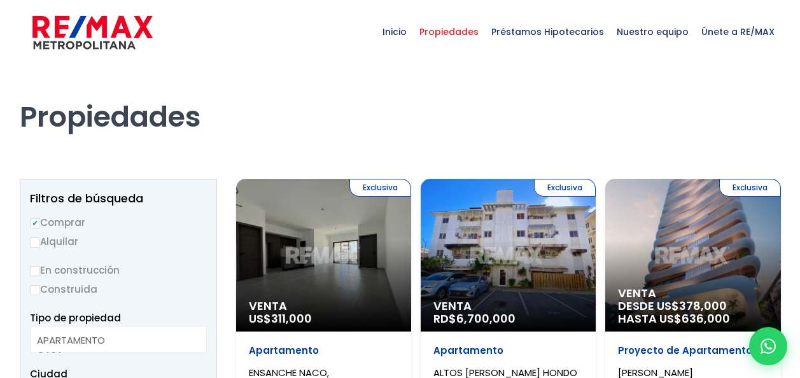
select select
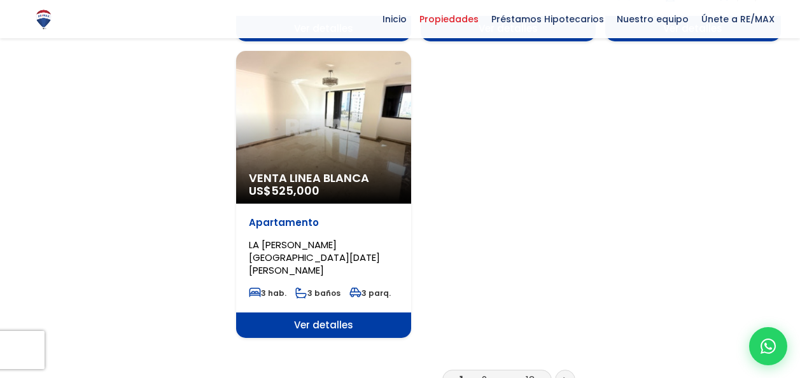
scroll to position [1592, 0]
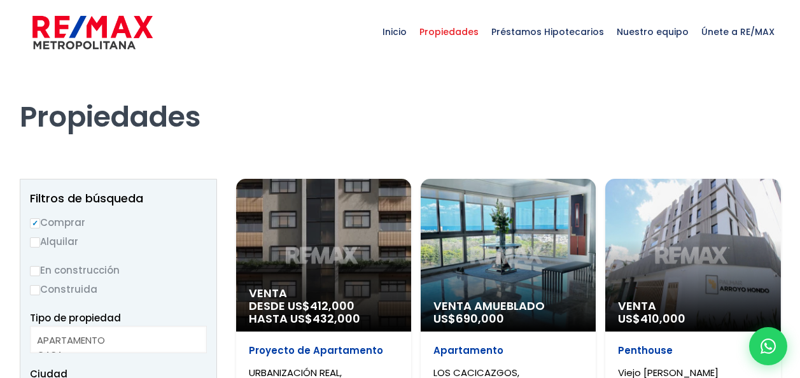
select select
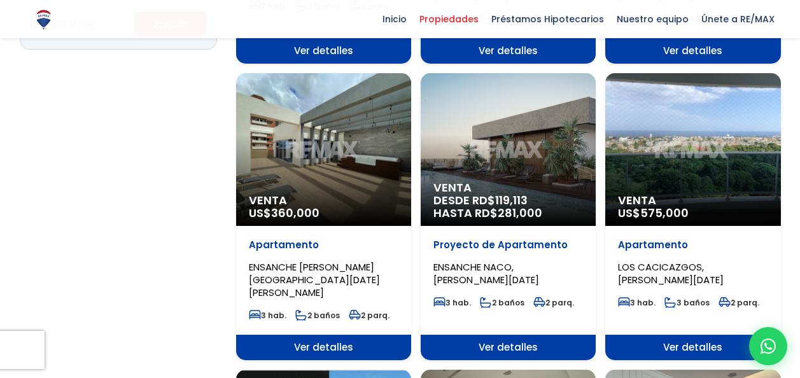
scroll to position [955, 0]
